Goal: Book appointment/travel/reservation

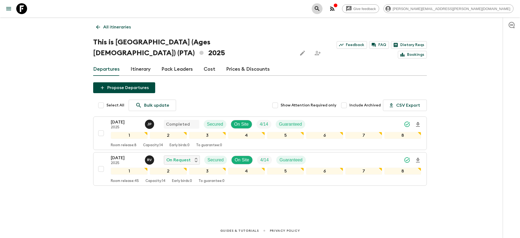
click at [320, 10] on icon "search adventures" at bounding box center [317, 8] width 6 height 6
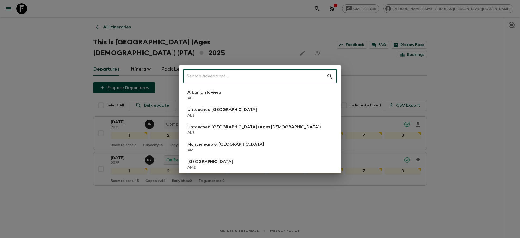
click at [241, 79] on input "text" at bounding box center [255, 76] width 144 height 15
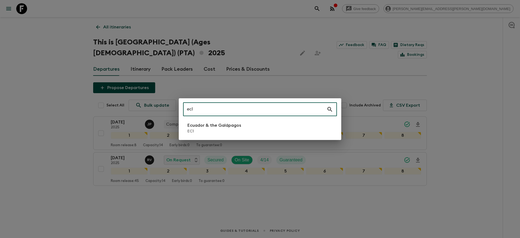
type input "ec1"
click at [246, 126] on li "Ecuador & the Galápagos EC1" at bounding box center [260, 128] width 154 height 15
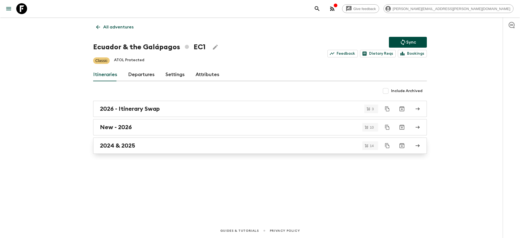
click at [223, 152] on link "2024 & 2025" at bounding box center [260, 146] width 334 height 16
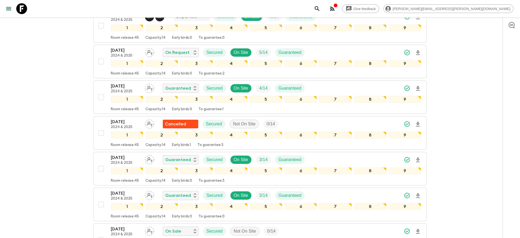
scroll to position [273, 0]
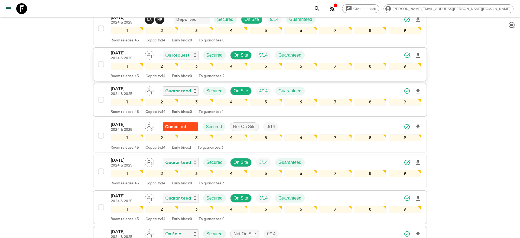
click at [418, 56] on icon "Download Onboarding" at bounding box center [418, 55] width 6 height 6
